Goal: Check status

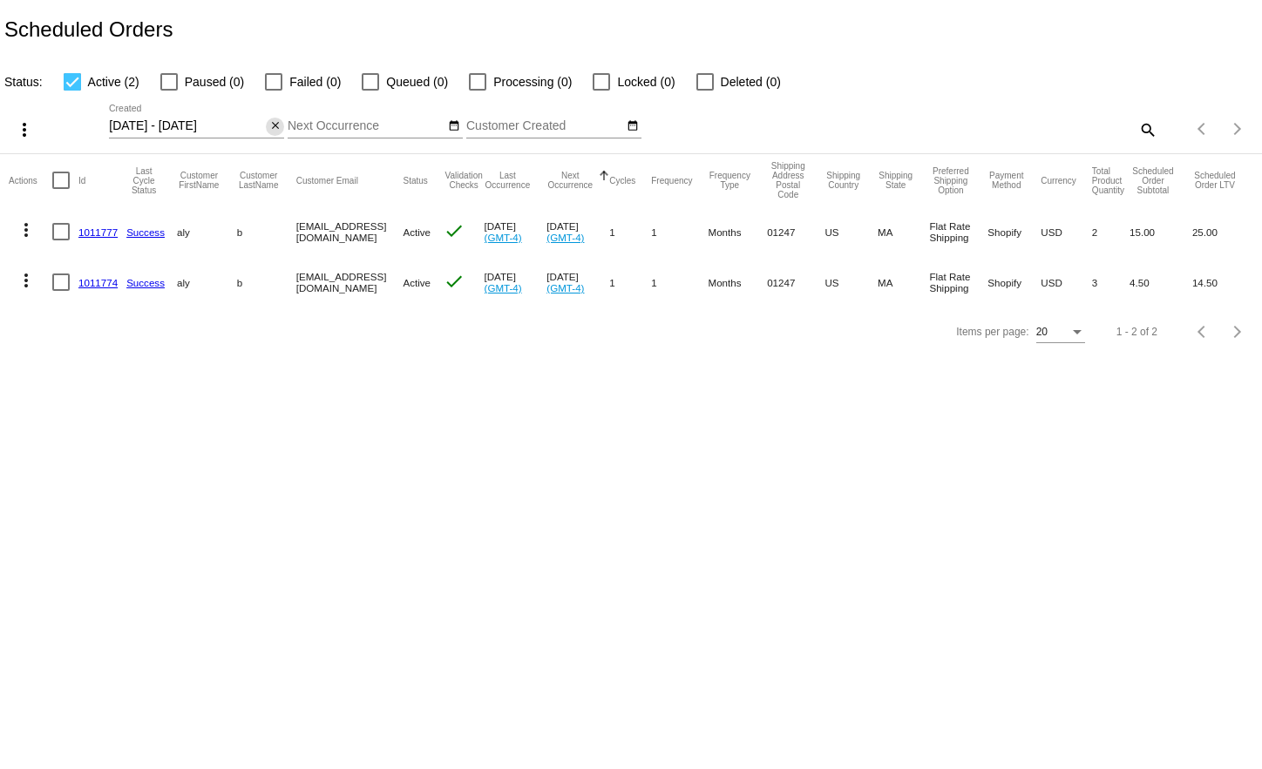
click at [277, 125] on mat-icon "close" at bounding box center [275, 126] width 12 height 14
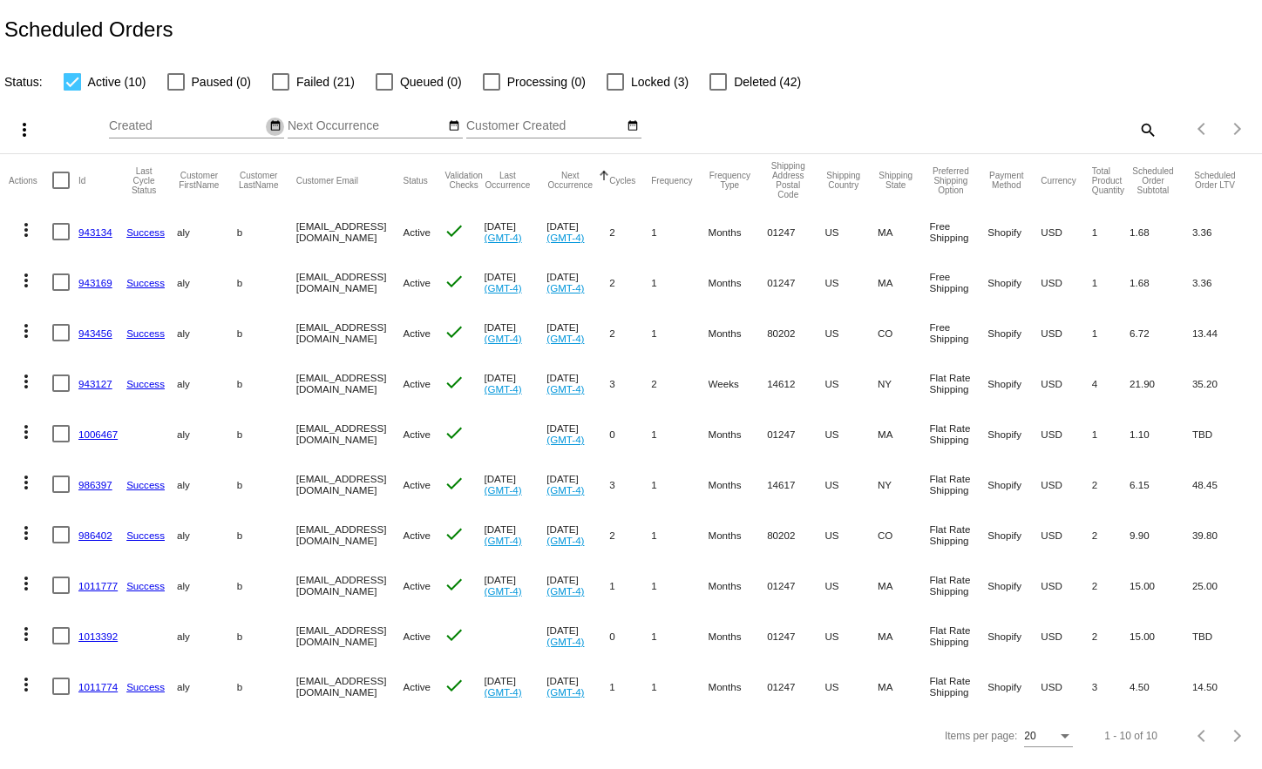
click at [276, 127] on mat-icon "date_range" at bounding box center [275, 126] width 12 height 14
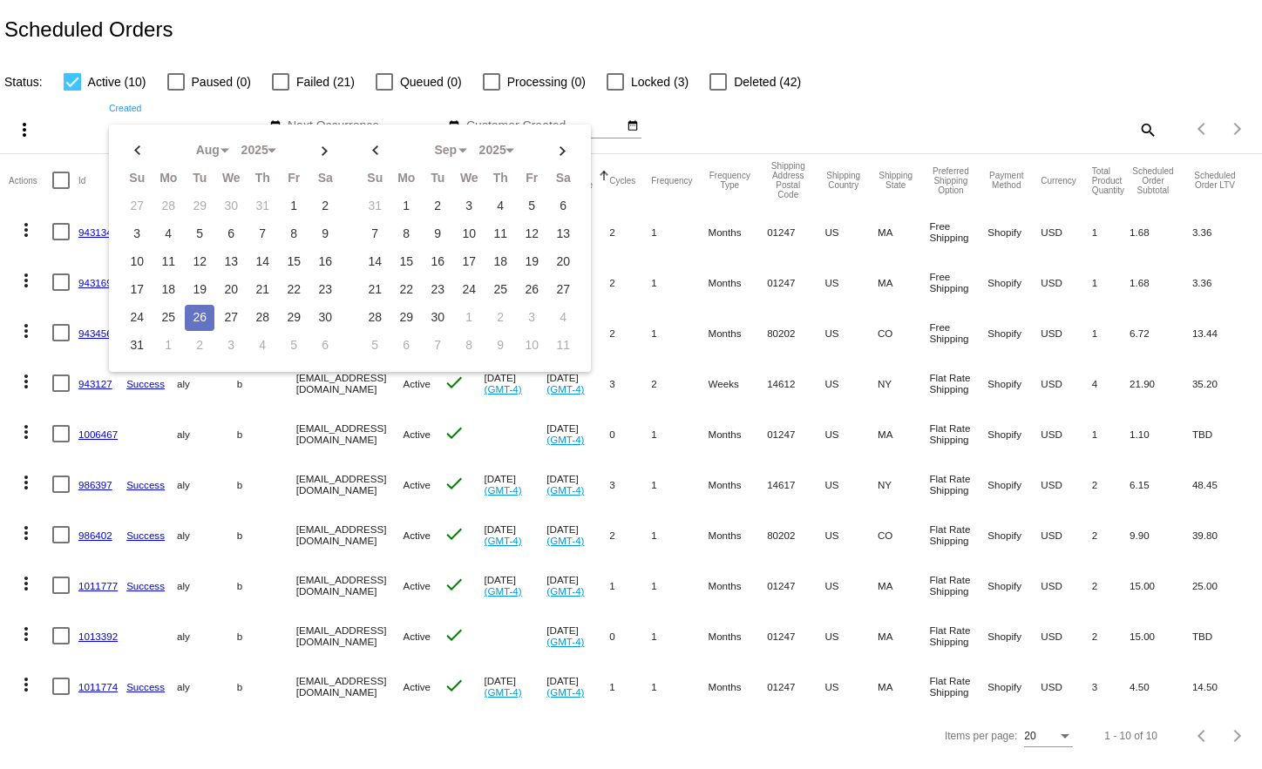
click at [203, 319] on td "26" at bounding box center [200, 318] width 30 height 26
click at [203, 315] on td "26" at bounding box center [200, 318] width 30 height 26
type input "[DATE] - [DATE]"
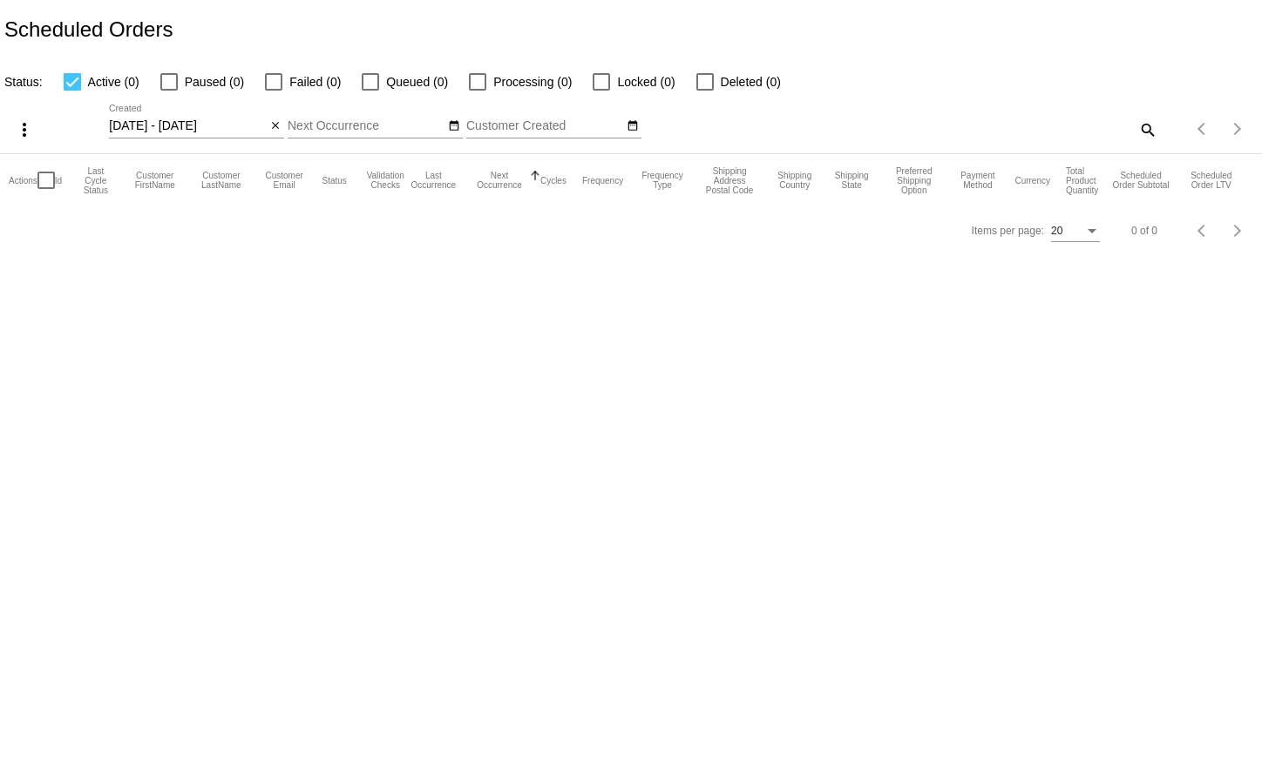
click at [269, 130] on mat-icon "close" at bounding box center [275, 126] width 12 height 14
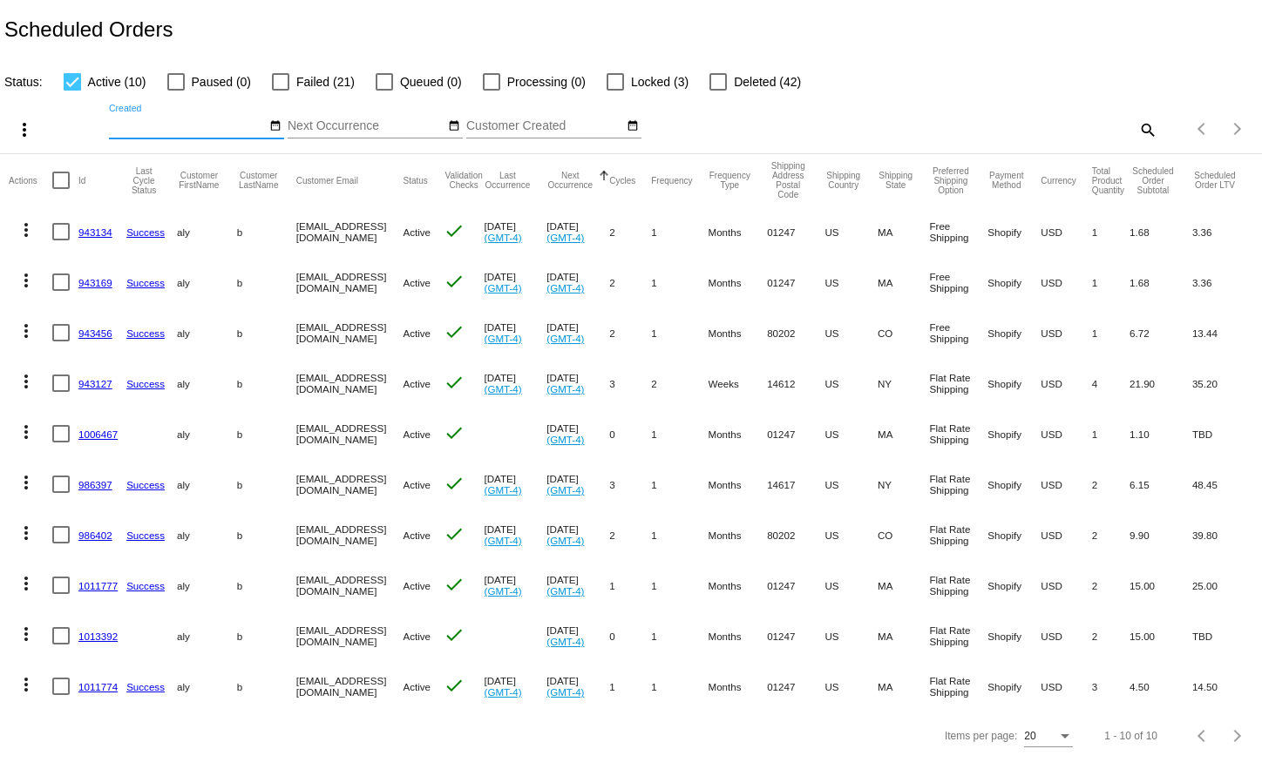
click at [1118, 127] on div "search" at bounding box center [1000, 129] width 315 height 27
click at [1136, 127] on mat-icon "search" at bounding box center [1146, 129] width 21 height 27
drag, startPoint x: 925, startPoint y: 126, endPoint x: 916, endPoint y: 113, distance: 15.7
click at [925, 125] on input "Search" at bounding box center [1000, 126] width 315 height 14
type input "aly"
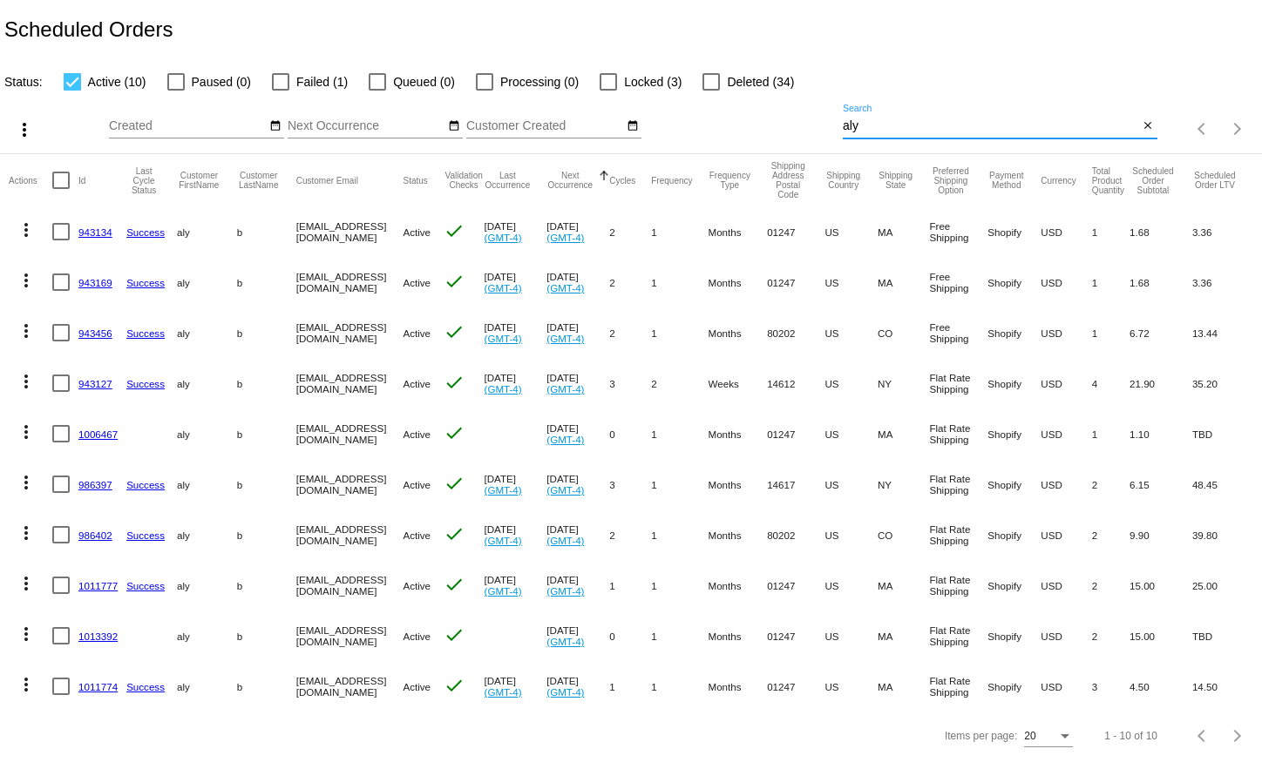
click at [309, 82] on span "Failed (1)" at bounding box center [321, 81] width 51 height 21
click at [281, 91] on input "Failed (1)" at bounding box center [280, 91] width 1 height 1
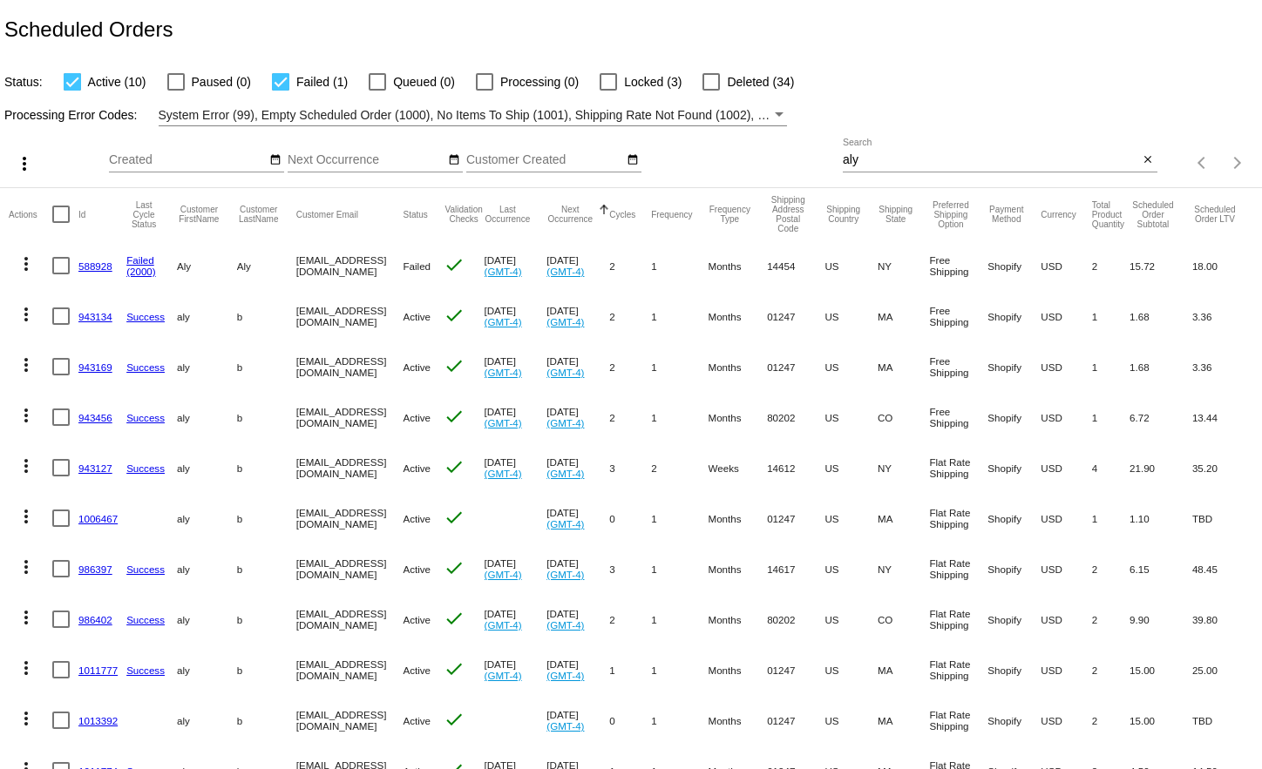
click at [309, 80] on span "Failed (1)" at bounding box center [321, 81] width 51 height 21
click at [281, 91] on input "Failed (1)" at bounding box center [280, 91] width 1 height 1
checkbox input "false"
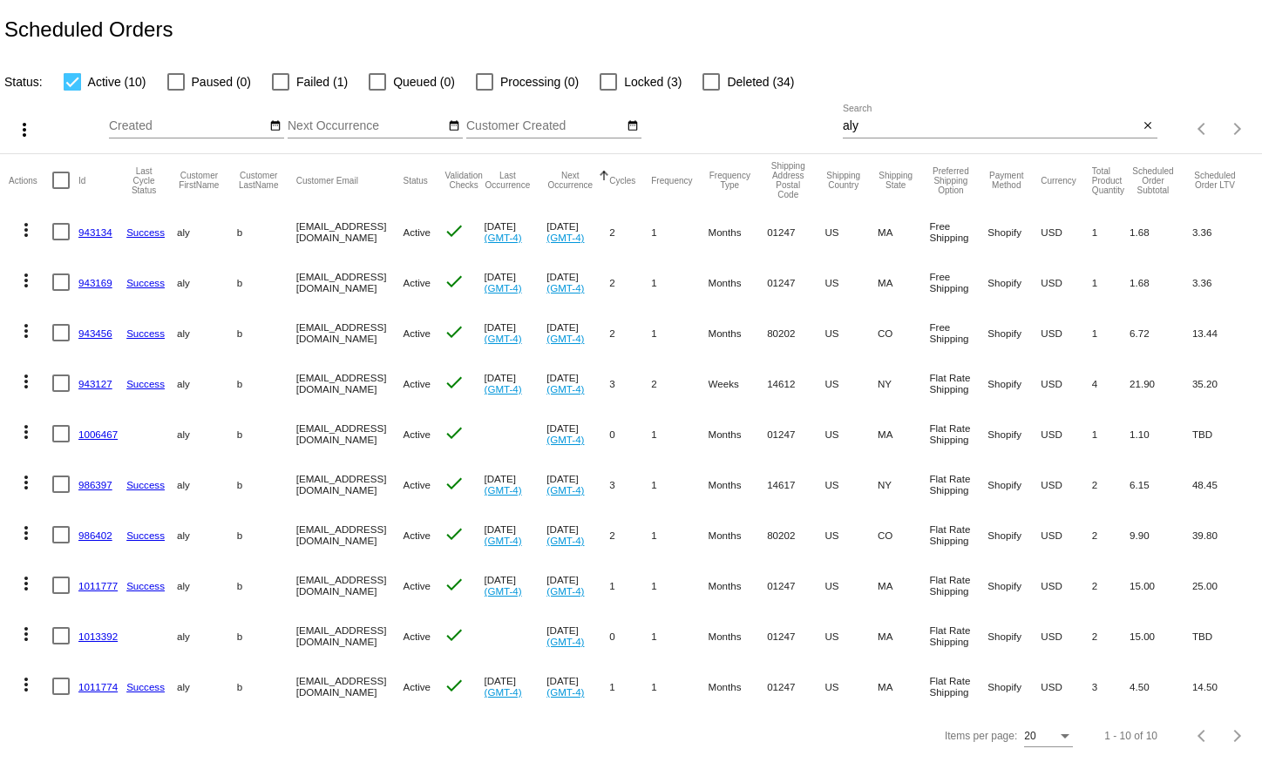
click at [101, 682] on link "1011774" at bounding box center [97, 686] width 39 height 11
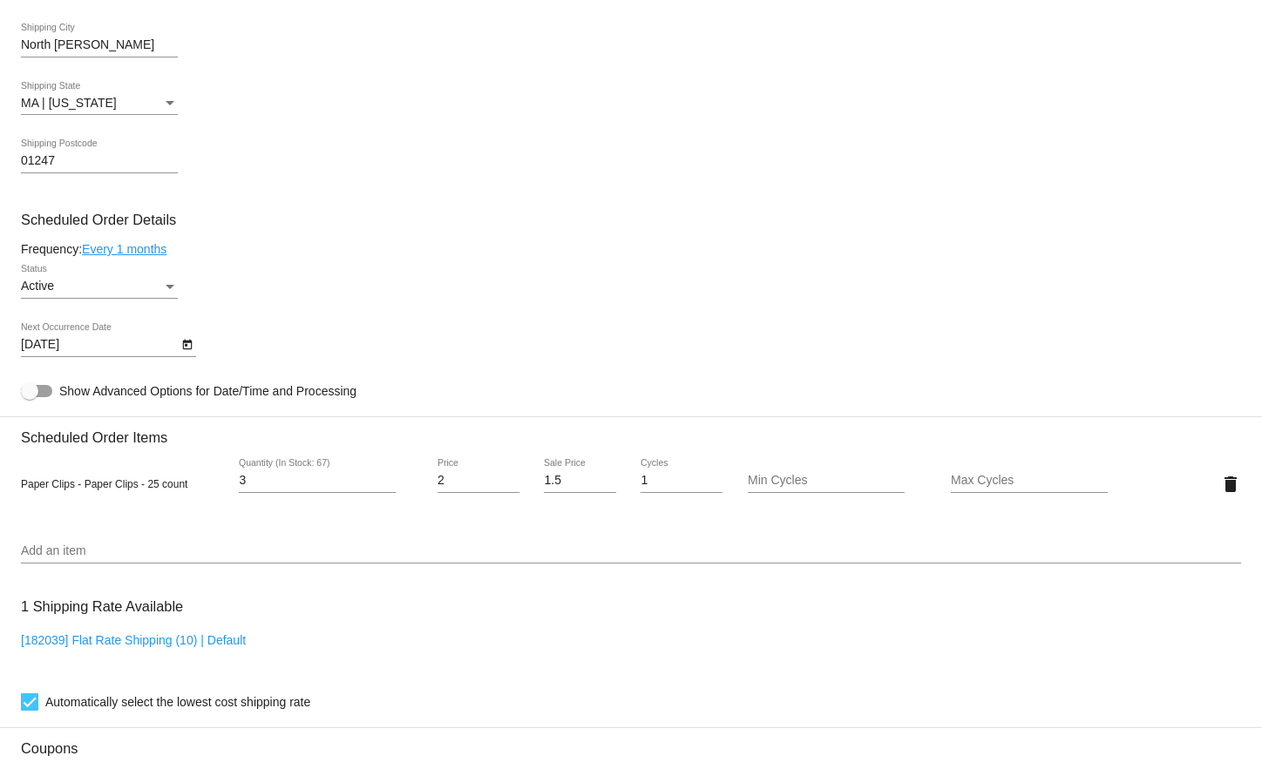
scroll to position [813, 0]
